Goal: Check status: Check status

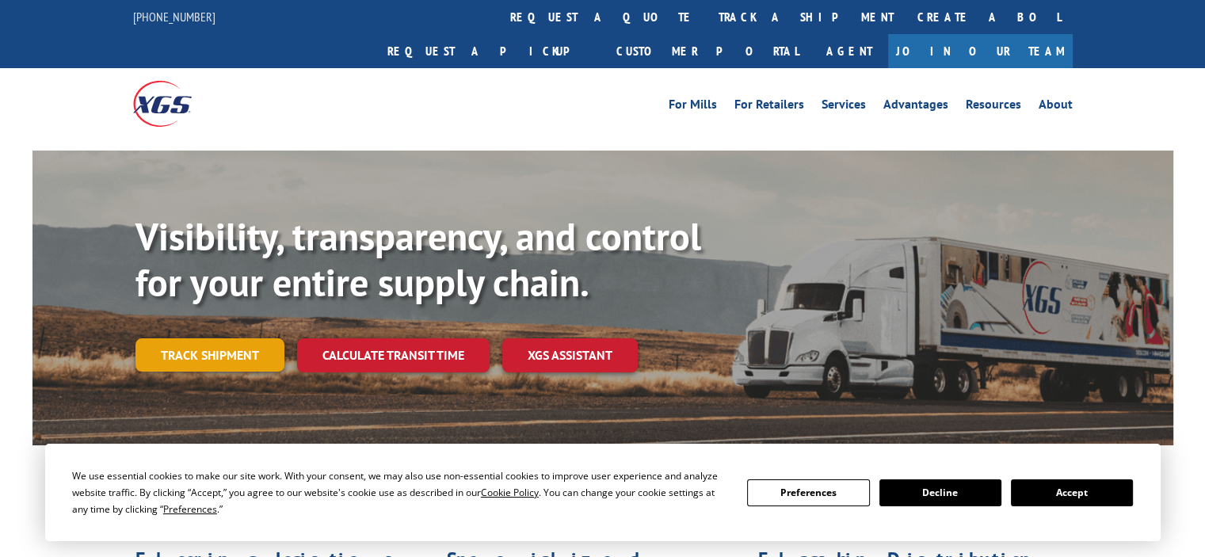
click at [233, 338] on link "Track shipment" at bounding box center [209, 354] width 149 height 33
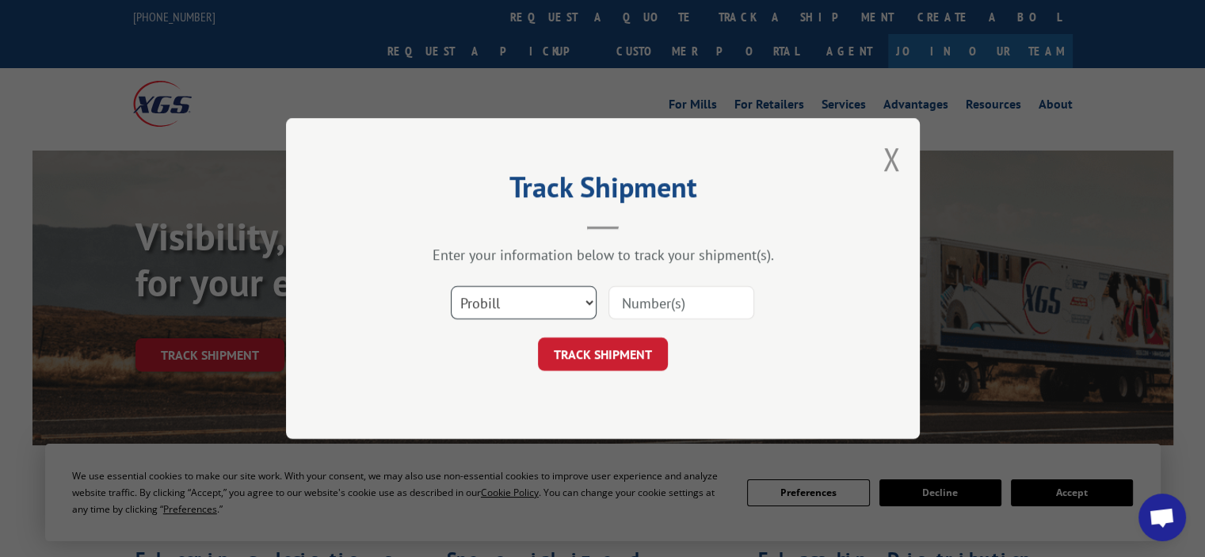
click at [579, 309] on select "Select category... Probill BOL PO" at bounding box center [524, 302] width 146 height 33
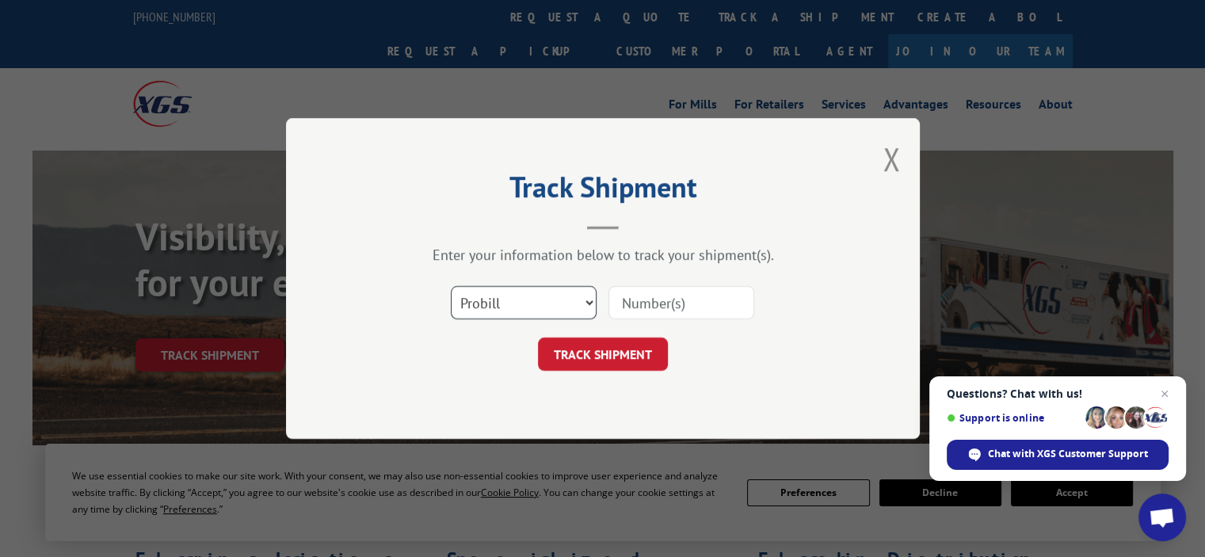
select select "bol"
click at [451, 286] on select "Select category... Probill BOL PO" at bounding box center [524, 302] width 146 height 33
click at [655, 302] on input at bounding box center [681, 302] width 146 height 33
type input "0911175"
click at [604, 351] on button "TRACK SHIPMENT" at bounding box center [603, 353] width 130 height 33
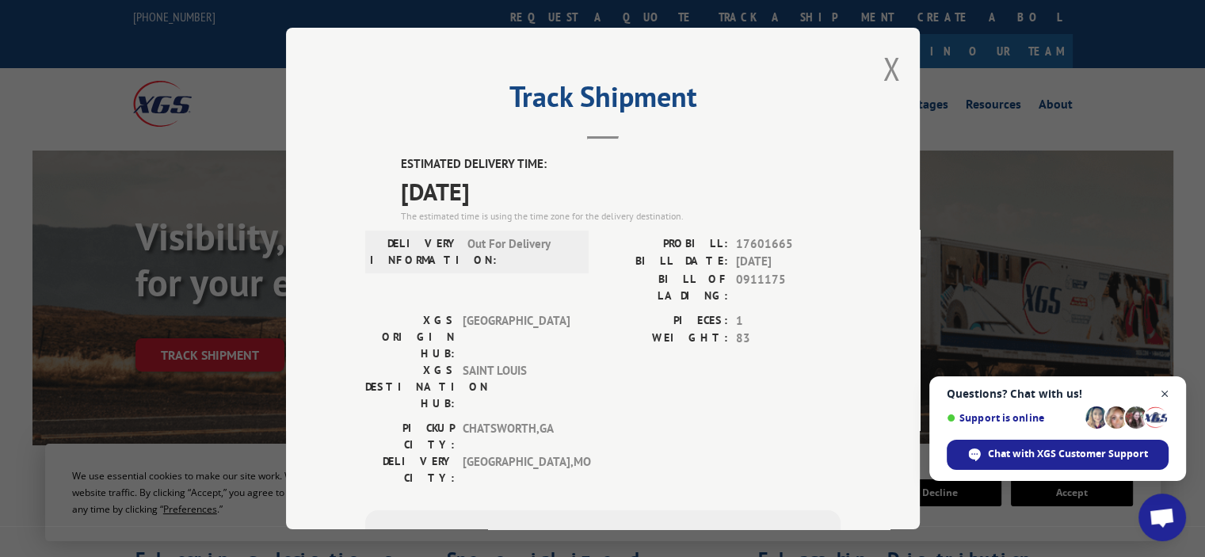
click at [1163, 396] on span "Close chat" at bounding box center [1165, 394] width 20 height 20
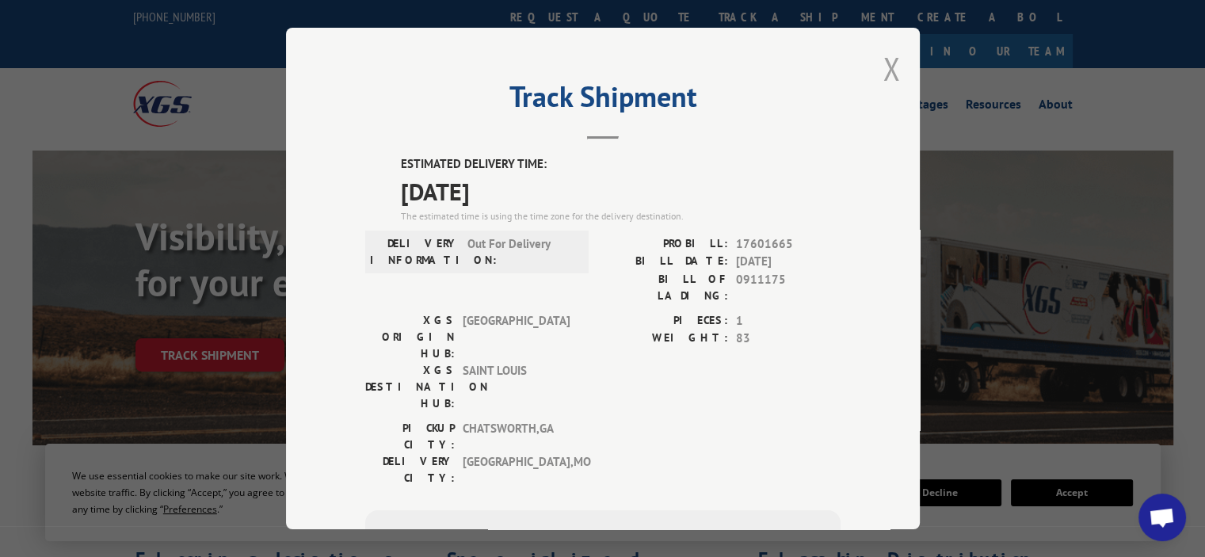
click at [882, 69] on button "Close modal" at bounding box center [890, 69] width 17 height 42
